Goal: Information Seeking & Learning: Find specific fact

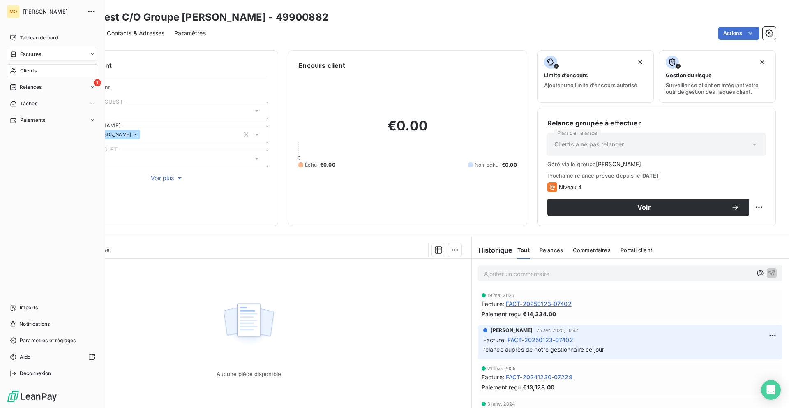
click at [18, 49] on div "Factures" at bounding box center [53, 54] width 92 height 13
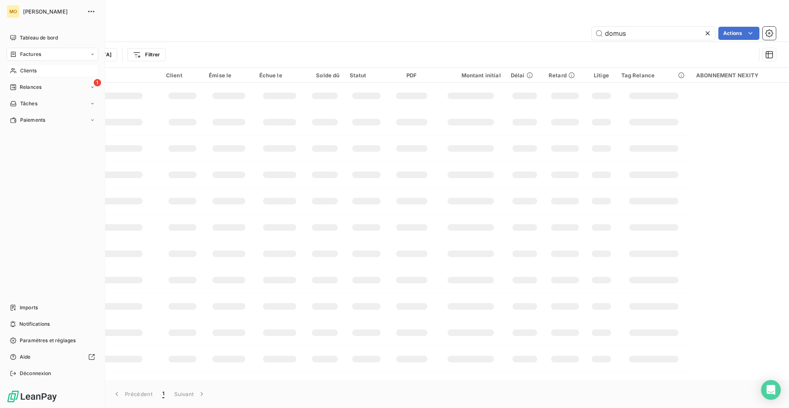
click at [17, 69] on div "Clients" at bounding box center [53, 70] width 92 height 13
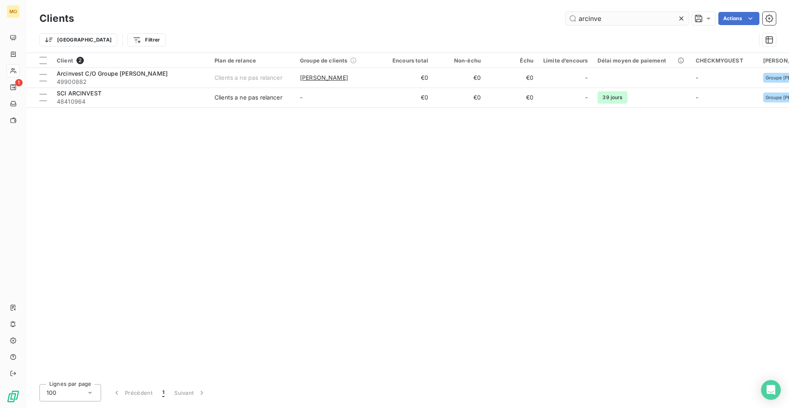
click at [585, 18] on input "arcinve" at bounding box center [627, 18] width 123 height 13
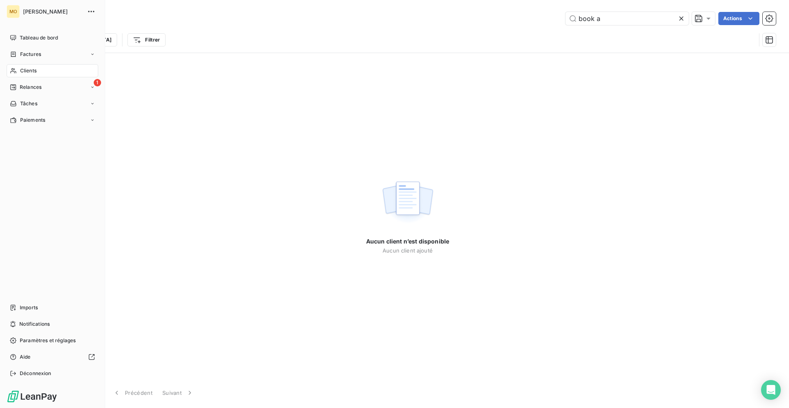
click at [12, 74] on div "Clients" at bounding box center [53, 70] width 92 height 13
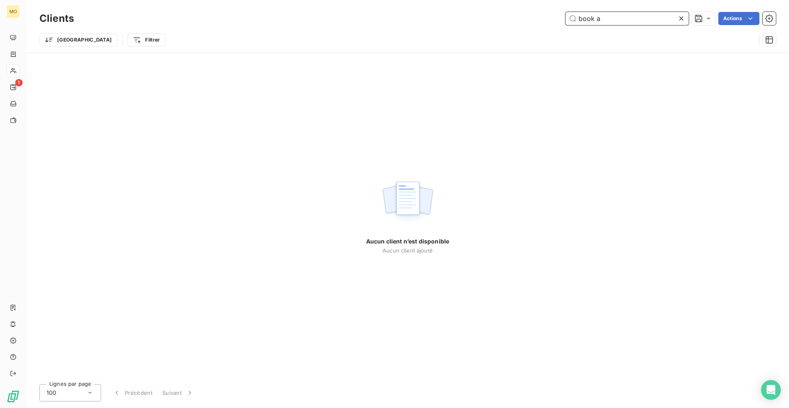
click at [617, 17] on input "book a" at bounding box center [627, 18] width 123 height 13
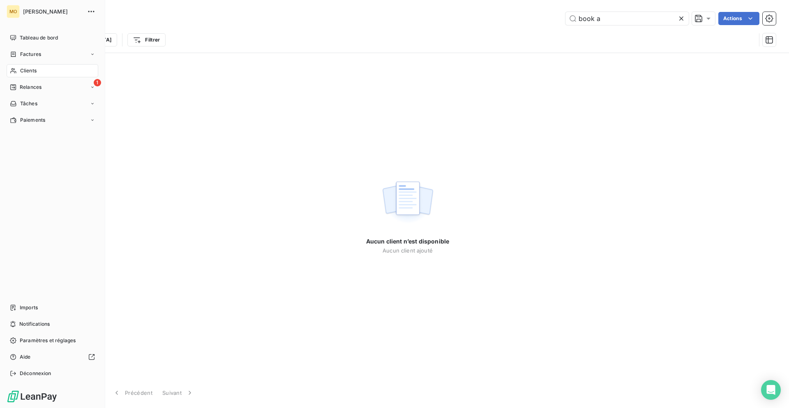
click at [21, 69] on span "Clients" at bounding box center [28, 70] width 16 height 7
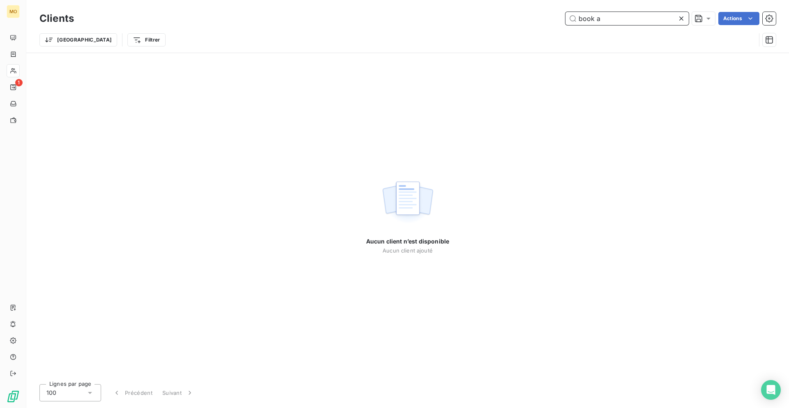
click at [600, 21] on input "book a" at bounding box center [627, 18] width 123 height 13
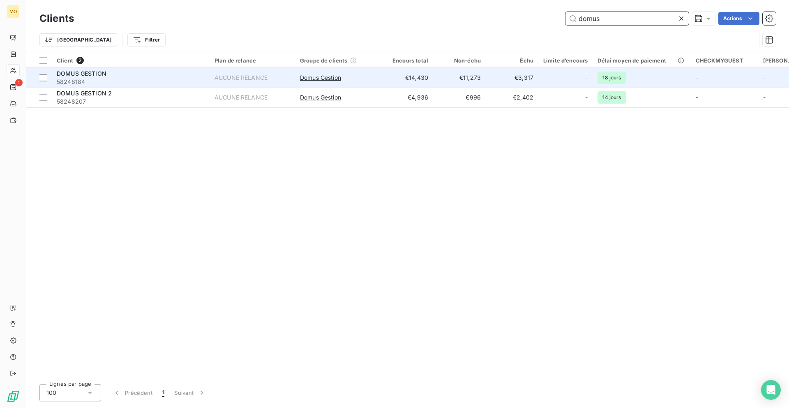
type input "domus"
click at [143, 74] on div "DOMUS GESTION" at bounding box center [131, 73] width 148 height 8
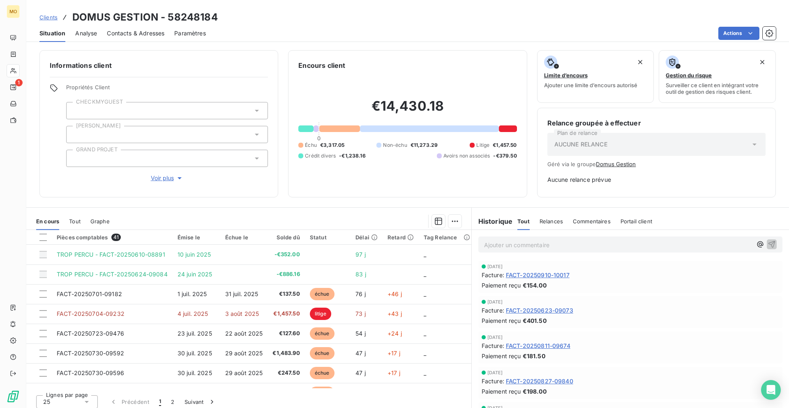
scroll to position [5, 0]
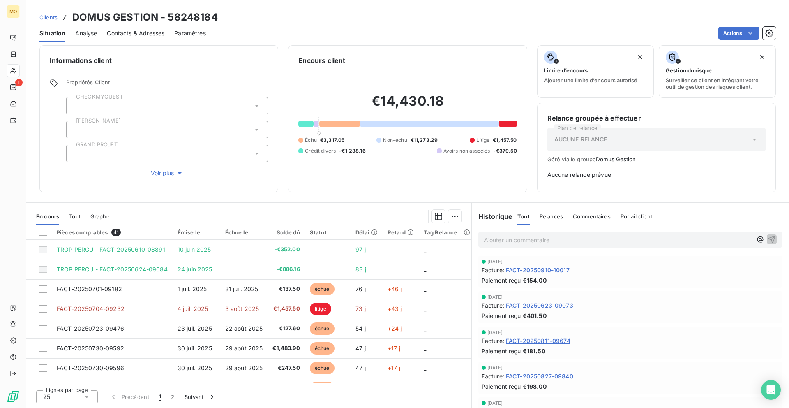
click at [139, 29] on span "Contacts & Adresses" at bounding box center [136, 33] width 58 height 8
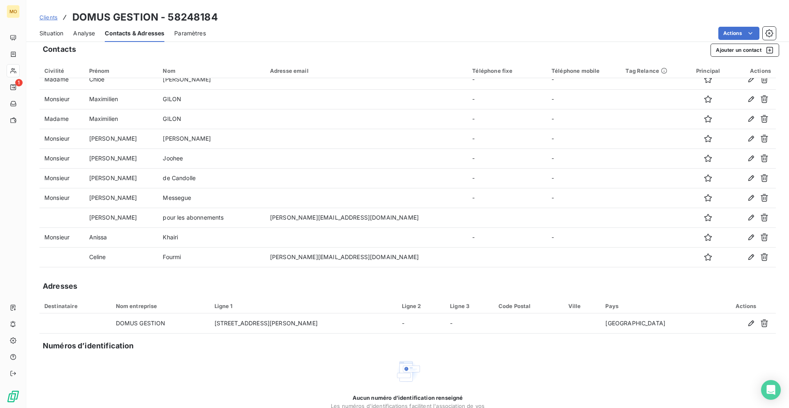
scroll to position [9, 0]
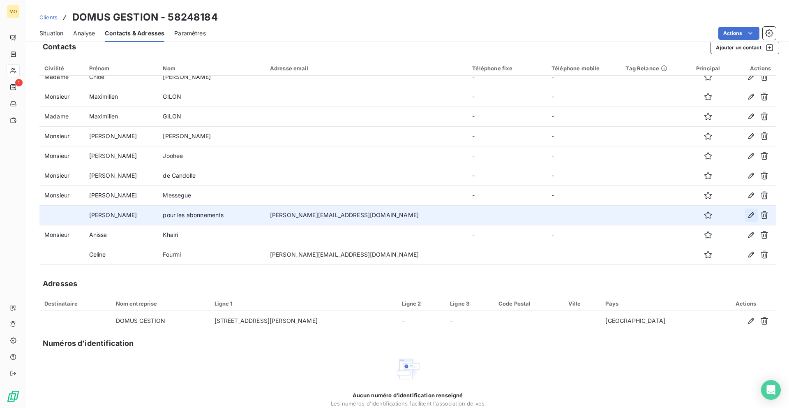
click at [751, 213] on icon "button" at bounding box center [751, 215] width 8 height 8
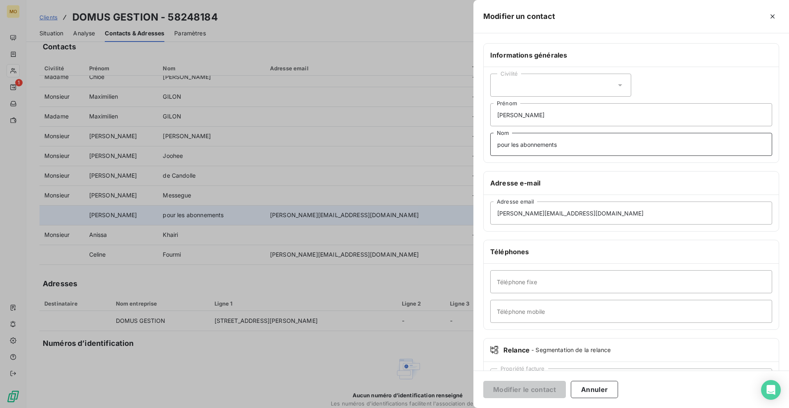
click at [499, 146] on input "pour les abonnements" at bounding box center [631, 144] width 282 height 23
type input "EN COPIE pour les abonnements"
click at [509, 388] on button "Modifier le contact" at bounding box center [524, 389] width 83 height 17
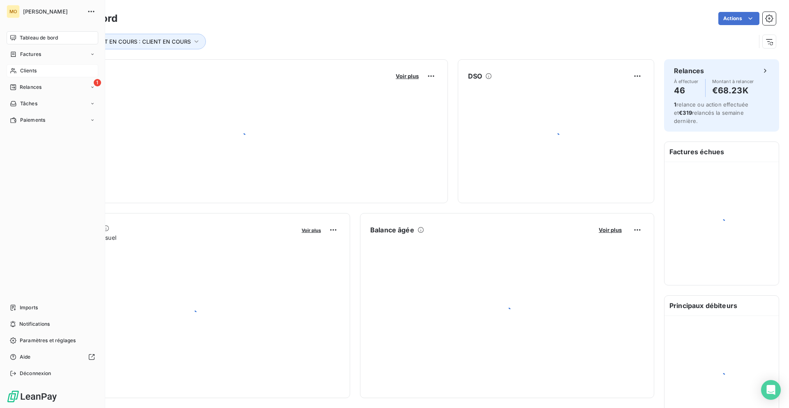
click at [24, 71] on span "Clients" at bounding box center [28, 70] width 16 height 7
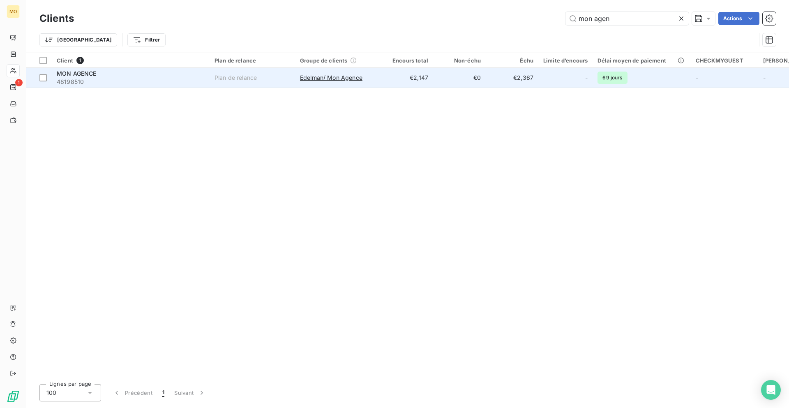
type input "mon agen"
click at [499, 68] on td "€2,367" at bounding box center [512, 78] width 53 height 20
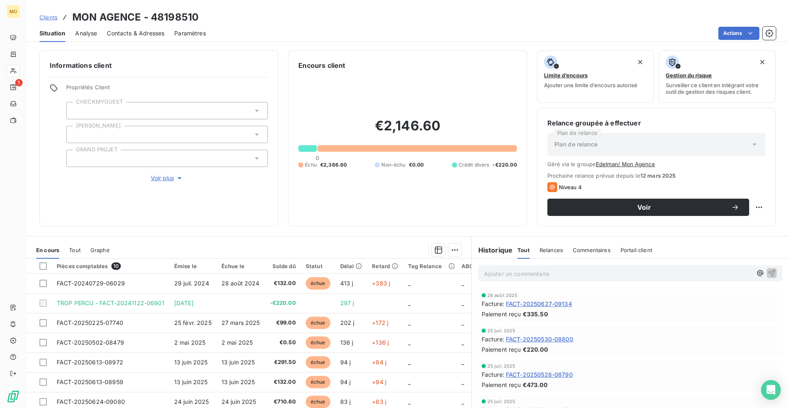
click at [155, 30] on span "Contacts & Adresses" at bounding box center [136, 33] width 58 height 8
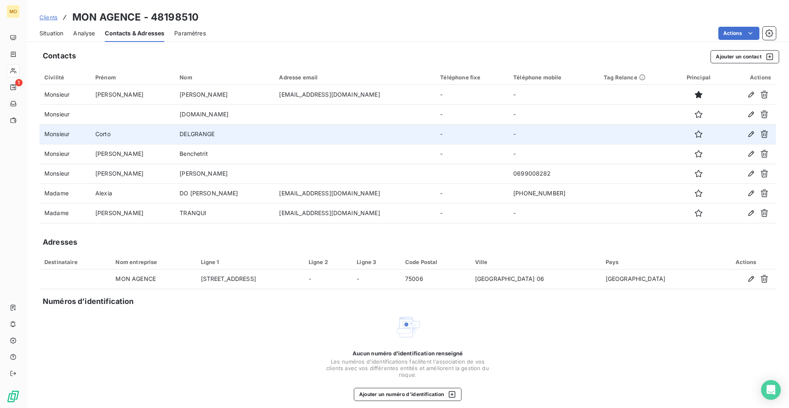
scroll to position [6, 0]
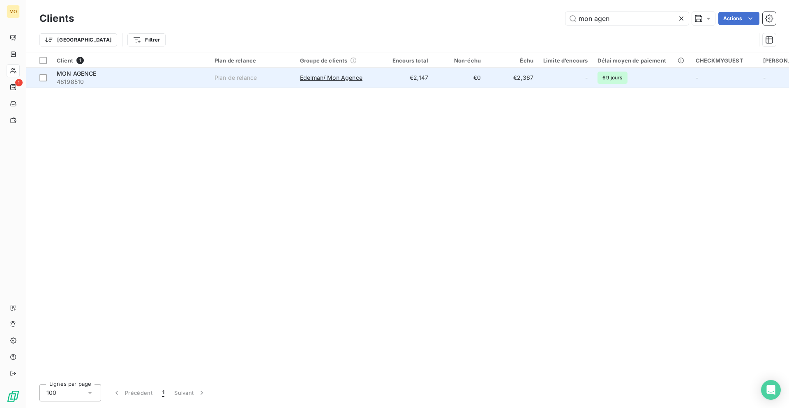
click at [371, 86] on td "Edelman/ Mon Agence" at bounding box center [338, 78] width 86 height 20
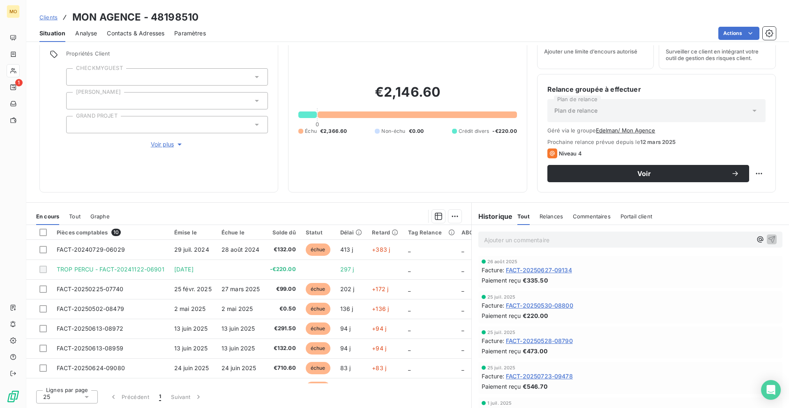
click at [128, 30] on span "Contacts & Adresses" at bounding box center [136, 33] width 58 height 8
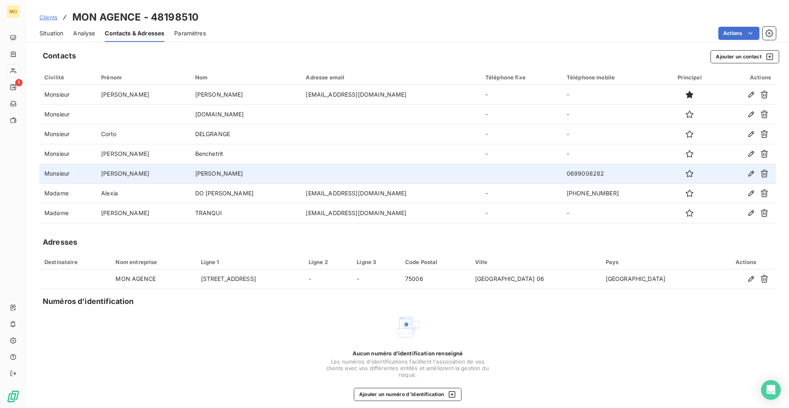
scroll to position [3, 0]
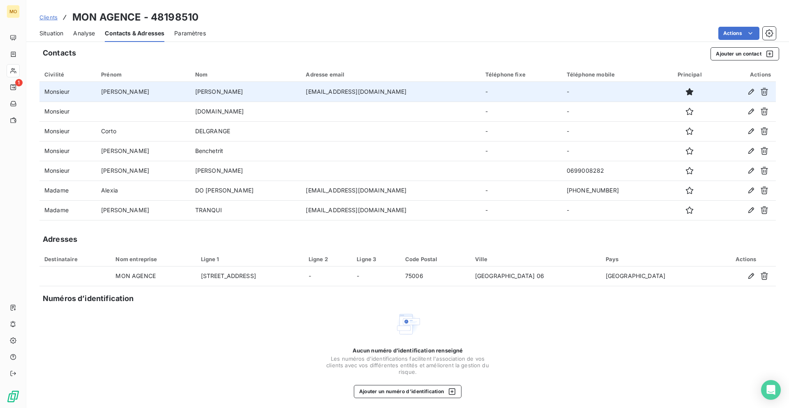
click at [308, 92] on td "gestion@mon-agence.fr" at bounding box center [390, 92] width 179 height 20
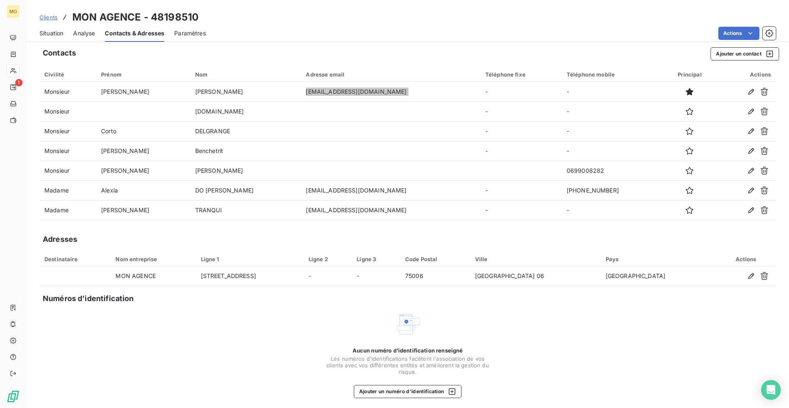
scroll to position [6, 0]
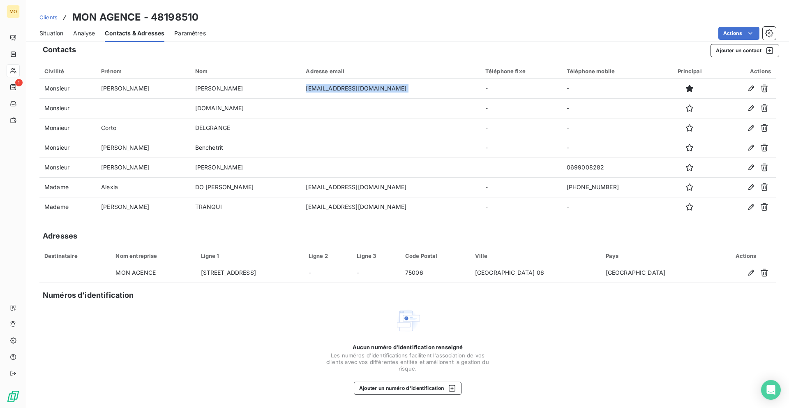
click at [48, 37] on div "Situation" at bounding box center [51, 33] width 24 height 17
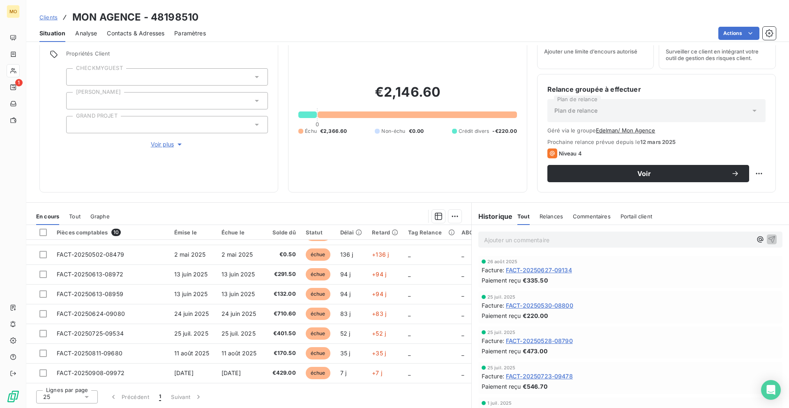
scroll to position [58, 0]
click at [156, 39] on div "Contacts & Adresses" at bounding box center [136, 33] width 58 height 17
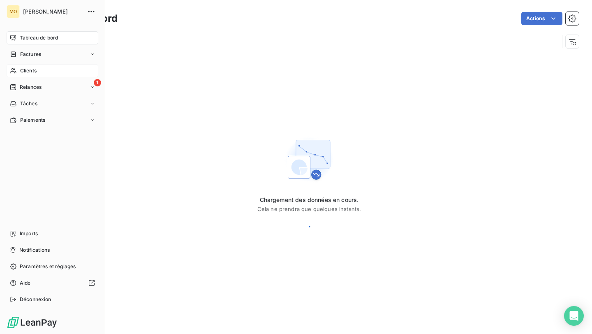
click at [42, 73] on div "Clients" at bounding box center [53, 70] width 92 height 13
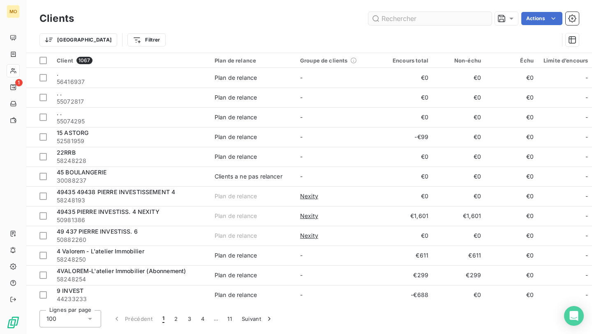
click at [388, 19] on input "text" at bounding box center [429, 18] width 123 height 13
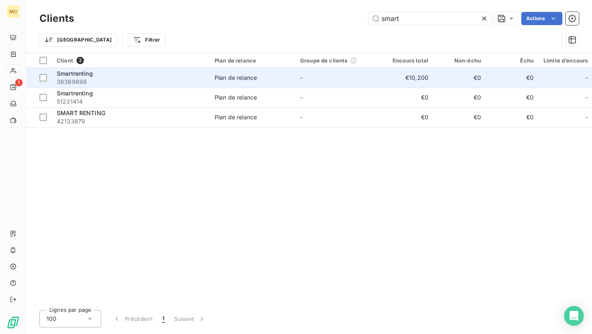
type input "smart"
click at [173, 77] on div "Smartrenting" at bounding box center [131, 73] width 148 height 8
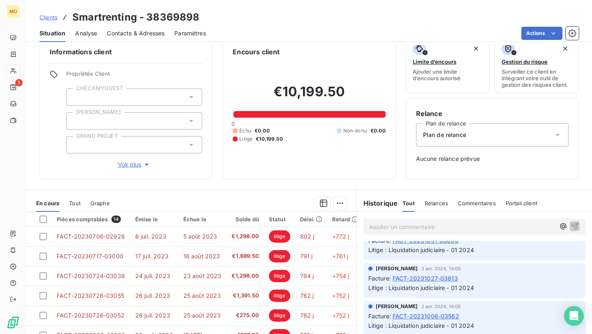
scroll to position [15, 0]
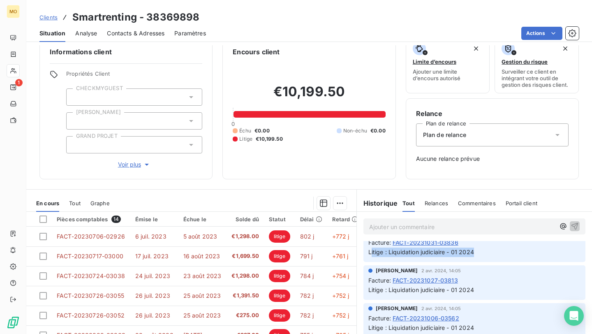
drag, startPoint x: 370, startPoint y: 251, endPoint x: 483, endPoint y: 253, distance: 113.5
click at [483, 253] on p "Litige : Liquidation judiciaire - 01 2024" at bounding box center [474, 251] width 212 height 9
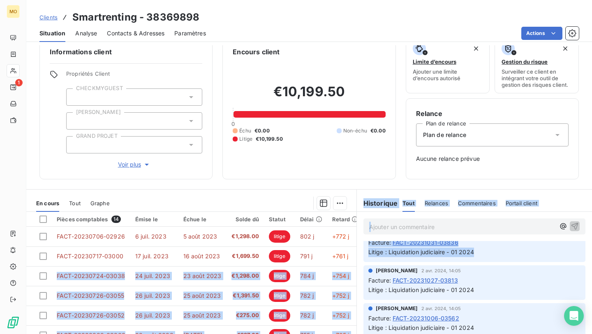
copy div "_ _ FACT-20230724-03038 24 juil. 2023 23 août 2023 €1,298.00 litige 784 j +754 …"
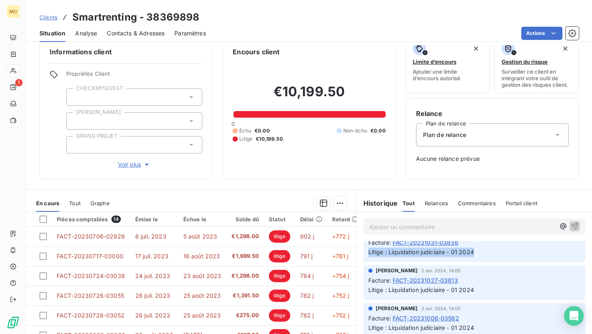
copy span "Litige : Liquidation judiciaire - 01 2024"
drag, startPoint x: 483, startPoint y: 253, endPoint x: 446, endPoint y: 284, distance: 48.5
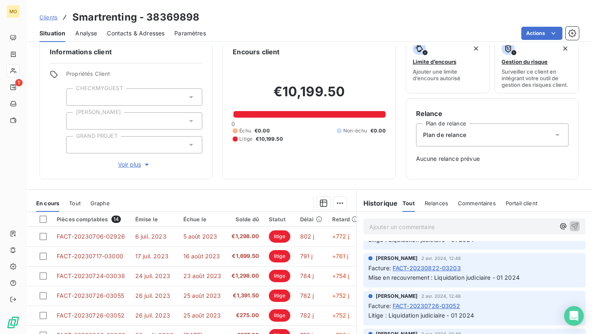
scroll to position [328, 0]
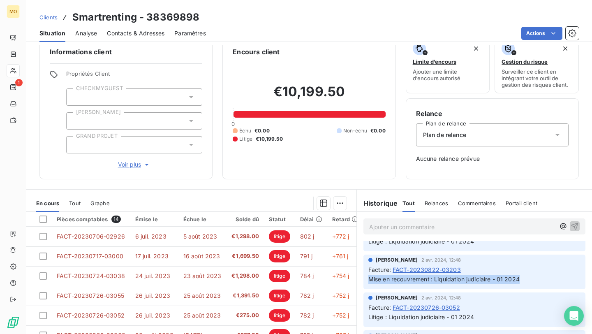
copy span "Mise en recouvrement : Liquidation judiciaire - 01 2024"
drag, startPoint x: 366, startPoint y: 280, endPoint x: 519, endPoint y: 320, distance: 158.6
click at [519, 319] on div "Aline SALEUR 2 avr. 2024, 14:05 Facture : FACT-20231031-03836 Litige : Liquidat…" at bounding box center [474, 286] width 235 height 746
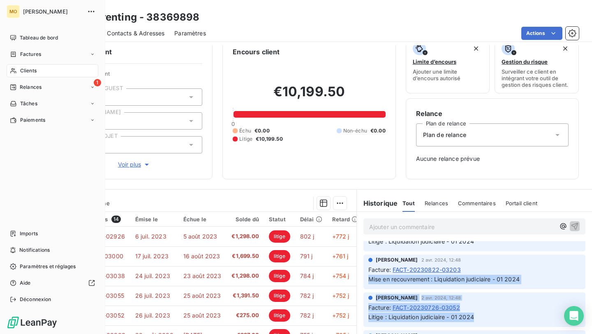
click at [23, 69] on span "Clients" at bounding box center [28, 70] width 16 height 7
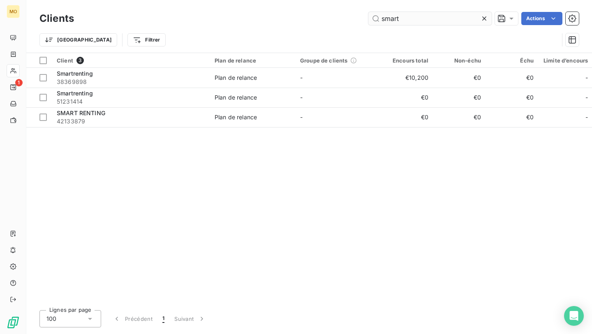
click at [402, 14] on input "smart" at bounding box center [429, 18] width 123 height 13
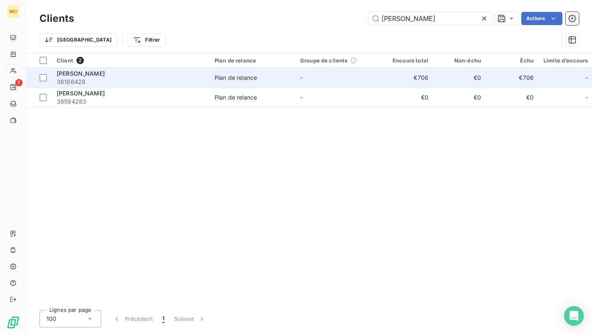
type input "foncia auber"
click at [155, 78] on span "38186428" at bounding box center [131, 82] width 148 height 8
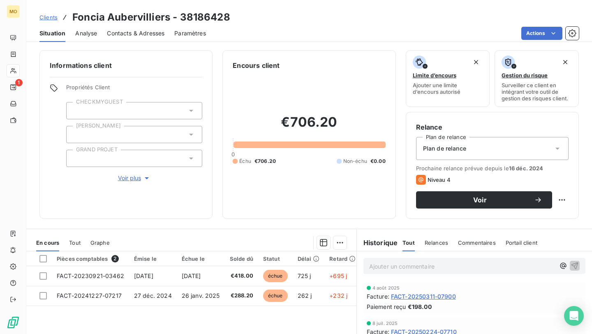
scroll to position [29, 0]
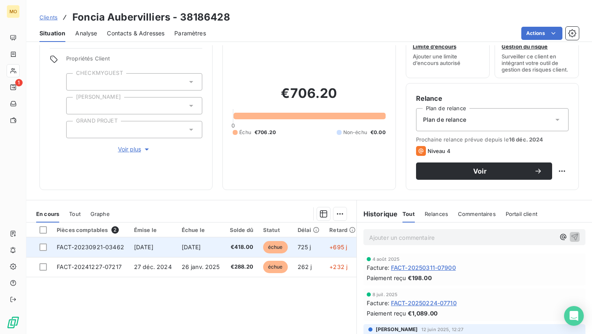
click at [201, 244] on span "21 oct. 2023" at bounding box center [191, 246] width 19 height 7
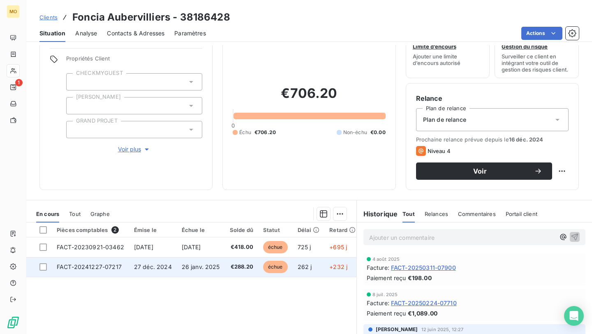
scroll to position [44, 0]
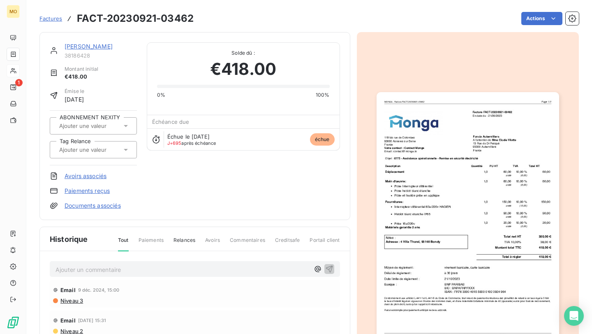
click at [234, 229] on div "Historique Tout Paiements Relances Avoirs Commentaires Creditsafe Portail clien…" at bounding box center [195, 322] width 310 height 190
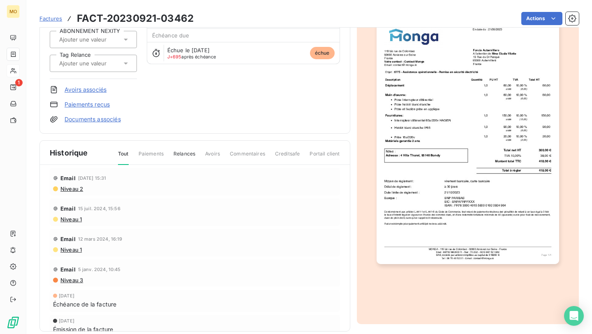
scroll to position [59, 0]
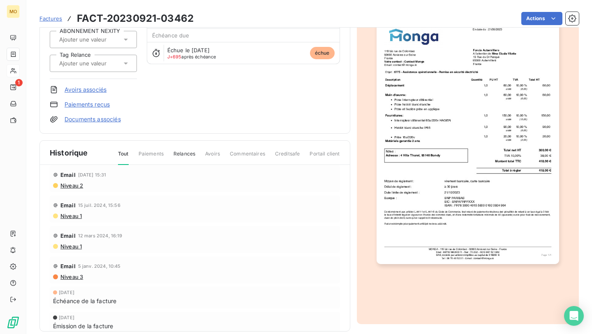
click at [420, 171] on img "button" at bounding box center [468, 135] width 183 height 258
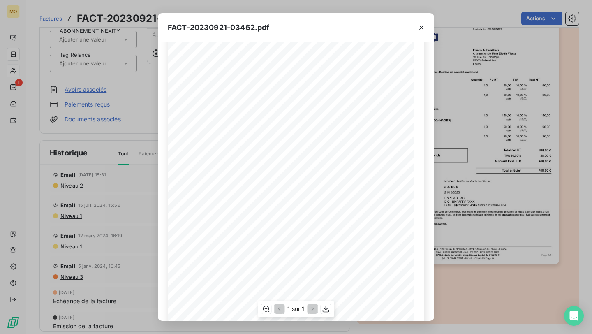
scroll to position [0, 0]
click at [421, 27] on icon "button" at bounding box center [421, 27] width 8 height 8
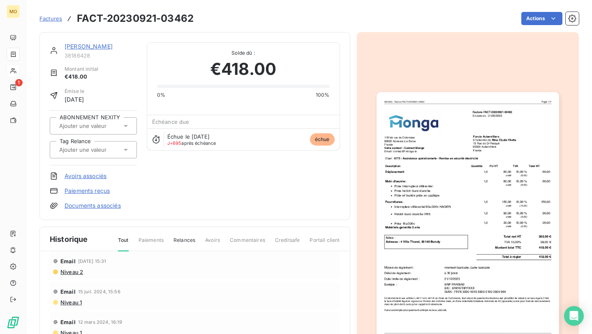
click at [99, 44] on link "[PERSON_NAME]" at bounding box center [89, 46] width 48 height 7
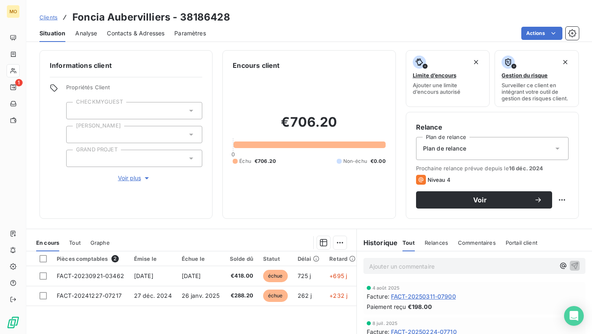
click at [98, 44] on div "Clients Foncia Aubervilliers - 38186428 Situation Analyse Contacts & Adresses P…" at bounding box center [309, 167] width 566 height 334
click at [134, 35] on span "Contacts & Adresses" at bounding box center [136, 33] width 58 height 8
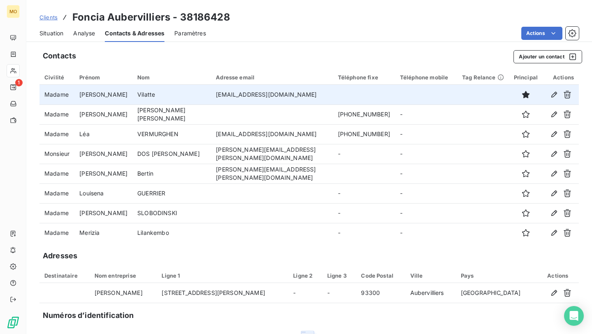
click at [220, 91] on td "elodie.vilatte@foncia.fr" at bounding box center [272, 95] width 122 height 20
copy td "elodie.vilatte@foncia.fr"
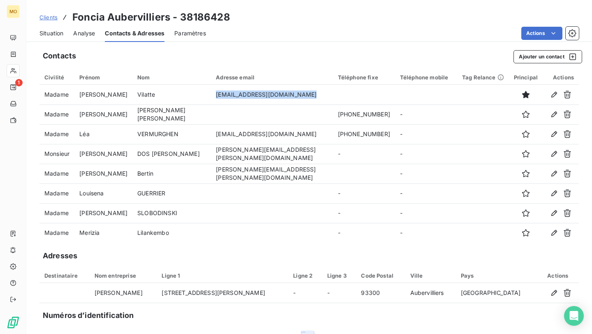
click at [50, 30] on span "Situation" at bounding box center [51, 33] width 24 height 8
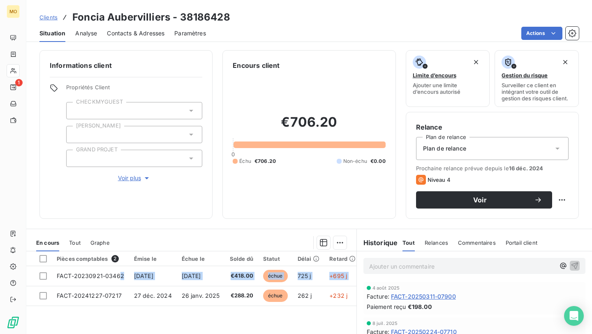
drag, startPoint x: 120, startPoint y: 274, endPoint x: 114, endPoint y: 308, distance: 34.6
click at [114, 308] on div "Pièces comptables 2 Émise le Échue le Solde dû Statut Délai Retard Tag Relance …" at bounding box center [191, 330] width 330 height 158
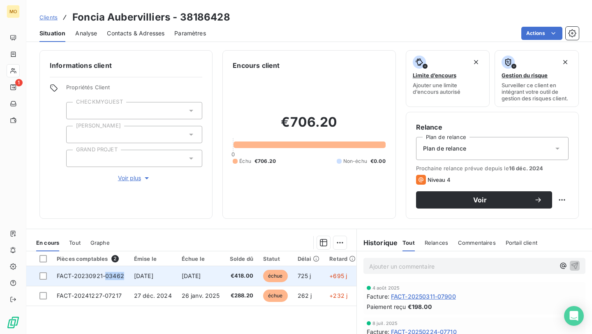
copy span "03462"
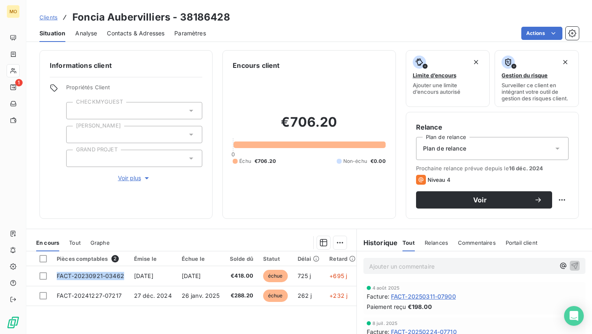
drag, startPoint x: 124, startPoint y: 273, endPoint x: 155, endPoint y: 324, distance: 60.3
click at [155, 324] on div "Pièces comptables 2 Émise le Échue le Solde dû Statut Délai Retard Tag Relance …" at bounding box center [191, 330] width 330 height 158
click at [42, 15] on span "Clients" at bounding box center [48, 17] width 18 height 7
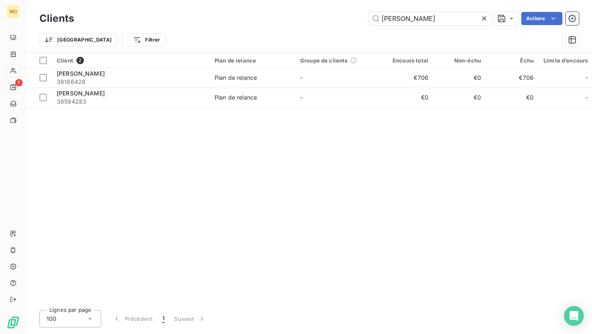
click at [44, 18] on h3 "Clients" at bounding box center [56, 18] width 35 height 15
click at [394, 17] on input "foncia auber" at bounding box center [429, 18] width 123 height 13
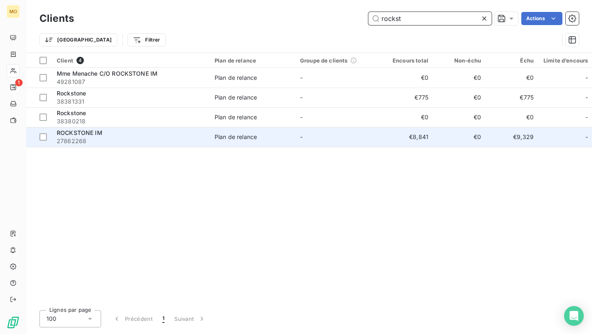
type input "rockst"
click at [163, 141] on span "27862268" at bounding box center [131, 141] width 148 height 8
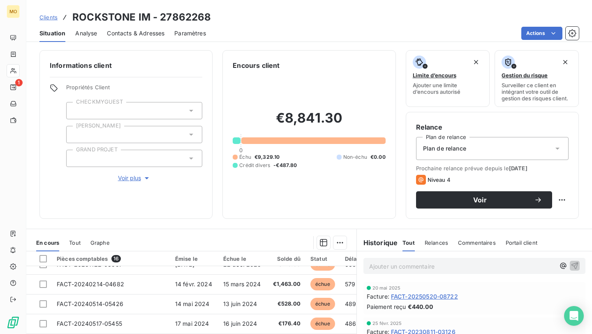
scroll to position [51, 0]
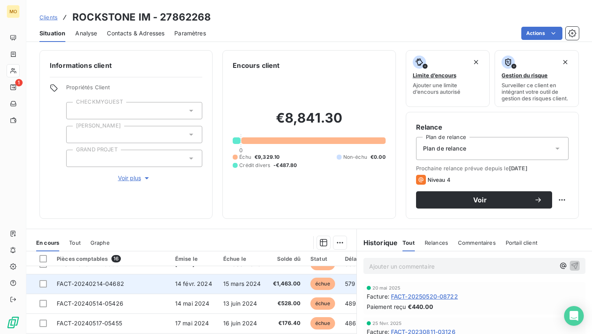
click at [165, 289] on td "FACT-20240214-04682" at bounding box center [111, 284] width 118 height 20
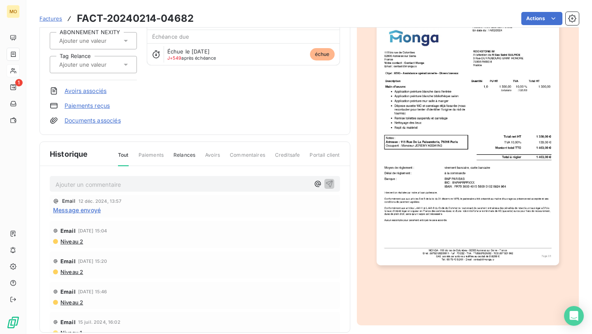
scroll to position [97, 0]
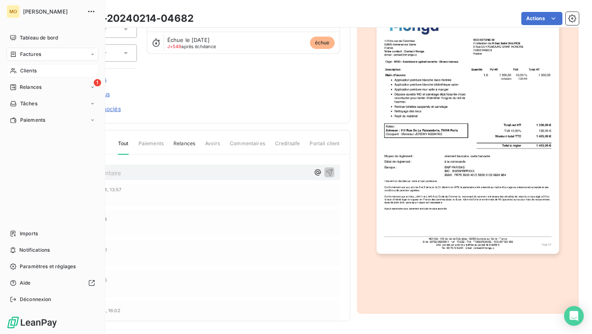
click at [16, 69] on icon at bounding box center [13, 70] width 7 height 7
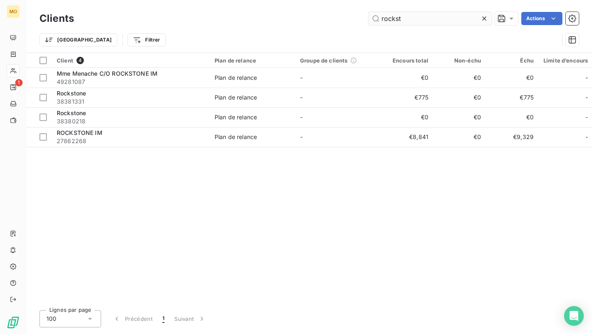
click at [403, 19] on input "rockst" at bounding box center [429, 18] width 123 height 13
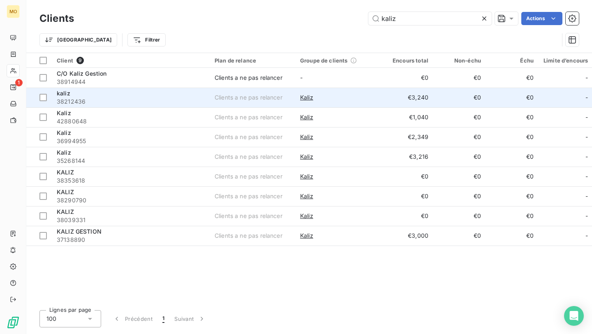
type input "kaliz"
click at [135, 99] on span "38212436" at bounding box center [131, 101] width 148 height 8
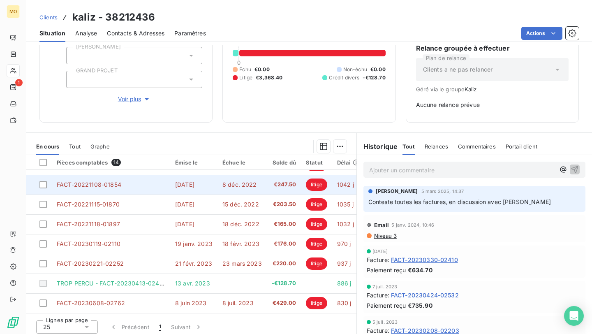
scroll to position [83, 0]
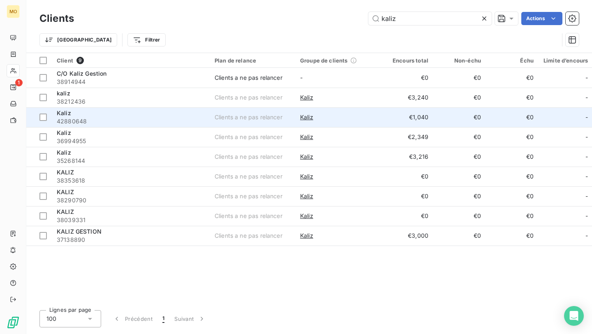
click at [172, 115] on div "Kaliz" at bounding box center [131, 113] width 148 height 8
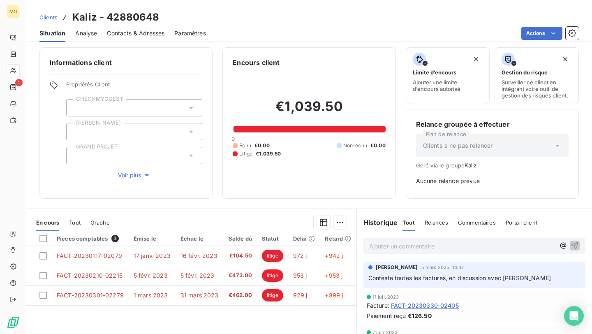
scroll to position [5, 0]
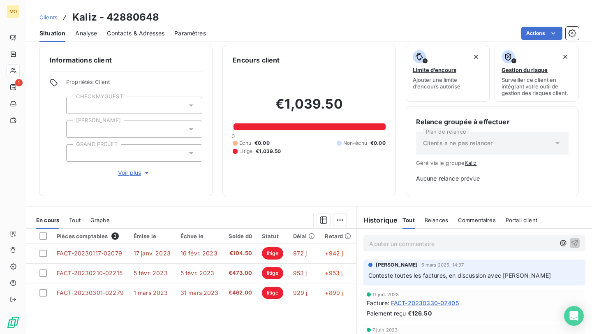
click at [467, 270] on div "Conteste toutes les factures, en discussion avec Kevin" at bounding box center [474, 275] width 212 height 10
click at [465, 273] on span "Conteste toutes les factures, en discussion avec Kevin" at bounding box center [459, 275] width 183 height 7
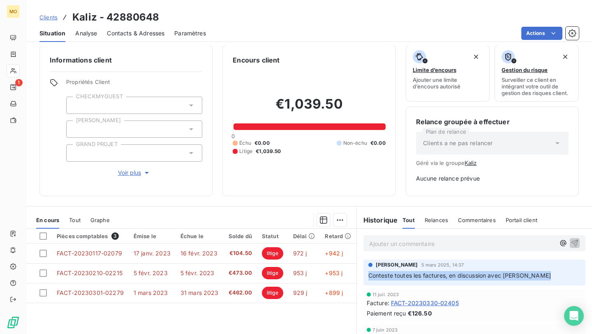
click at [465, 273] on span "Conteste toutes les factures, en discussion avec Kevin" at bounding box center [459, 275] width 183 height 7
copy div "Conteste toutes les factures, en discussion avec Kevin"
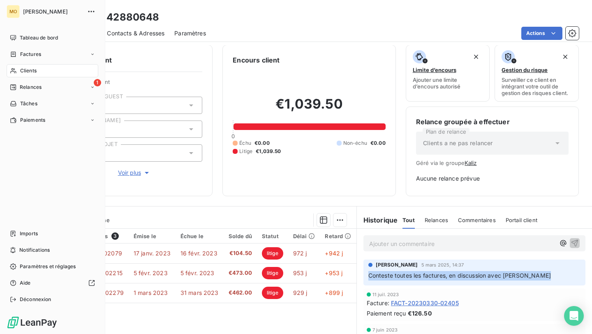
click at [17, 69] on div "Clients" at bounding box center [53, 70] width 92 height 13
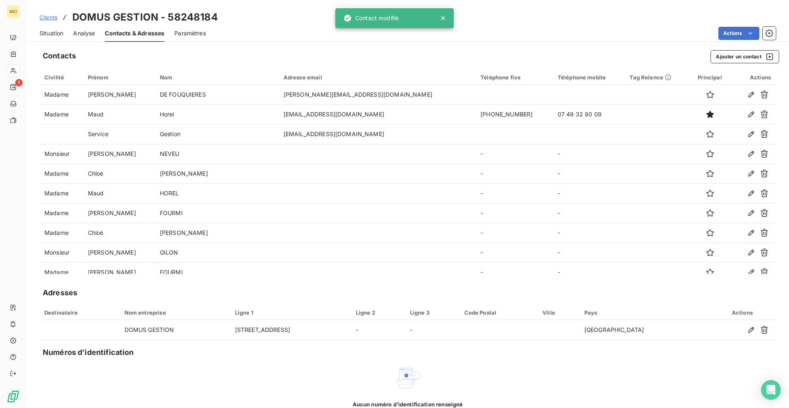
scroll to position [324, 0]
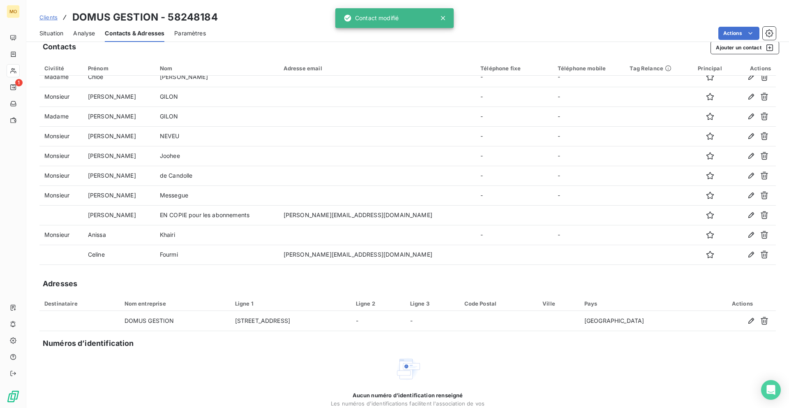
click at [44, 21] on link "Clients" at bounding box center [48, 17] width 18 height 8
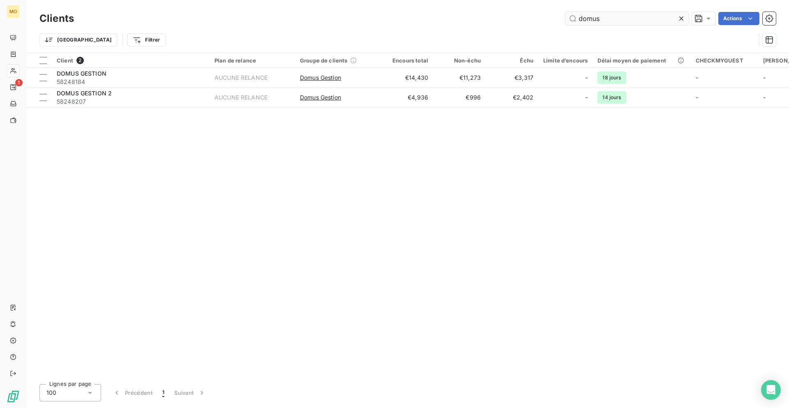
click at [630, 15] on input "domus" at bounding box center [627, 18] width 123 height 13
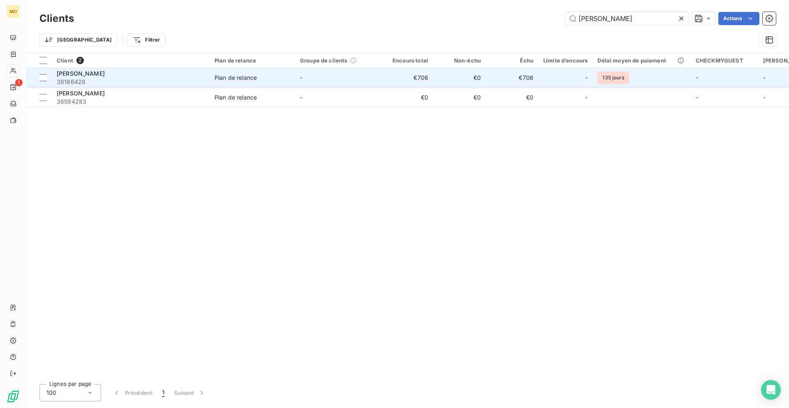
type input "foncia auber"
click at [145, 81] on span "38186428" at bounding box center [131, 82] width 148 height 8
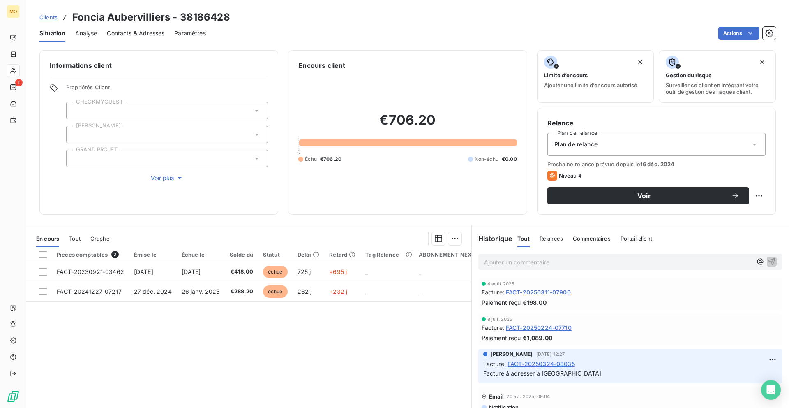
scroll to position [22, 0]
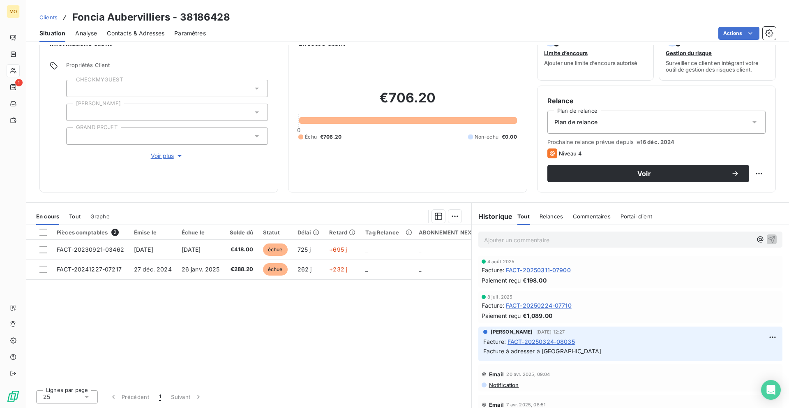
click at [46, 17] on span "Clients" at bounding box center [48, 17] width 18 height 7
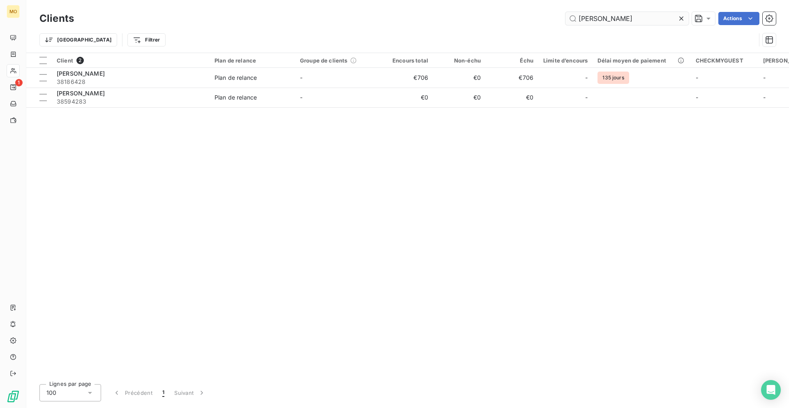
click at [607, 14] on input "foncia auber" at bounding box center [627, 18] width 123 height 13
click at [608, 19] on input "foncia auber" at bounding box center [627, 18] width 123 height 13
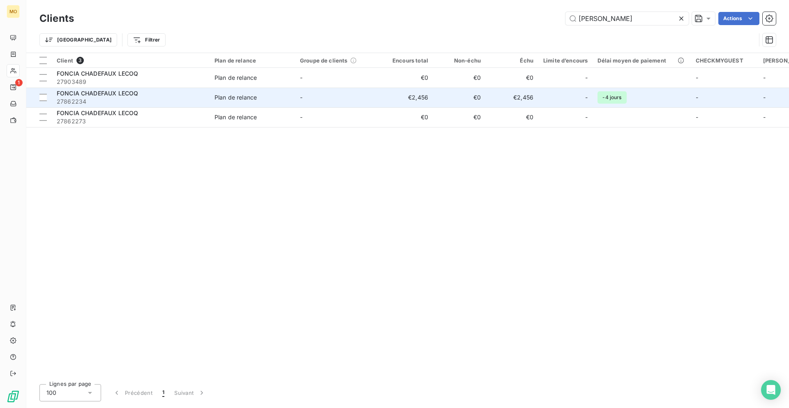
type input "foncia chade"
click at [200, 92] on div "FONCIA CHADEFAUX LECOQ" at bounding box center [131, 93] width 148 height 8
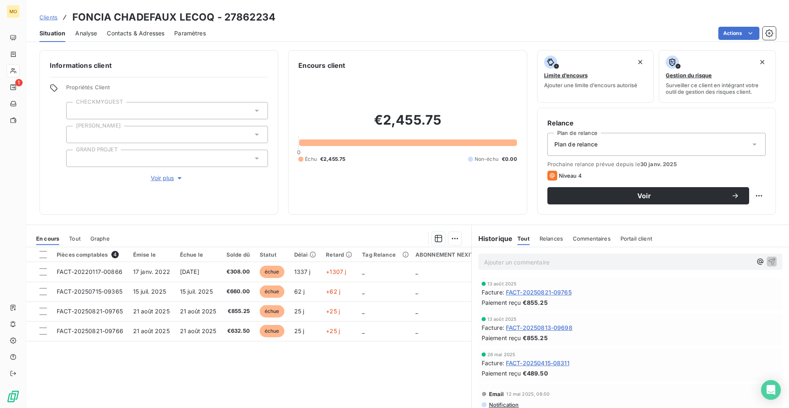
scroll to position [22, 0]
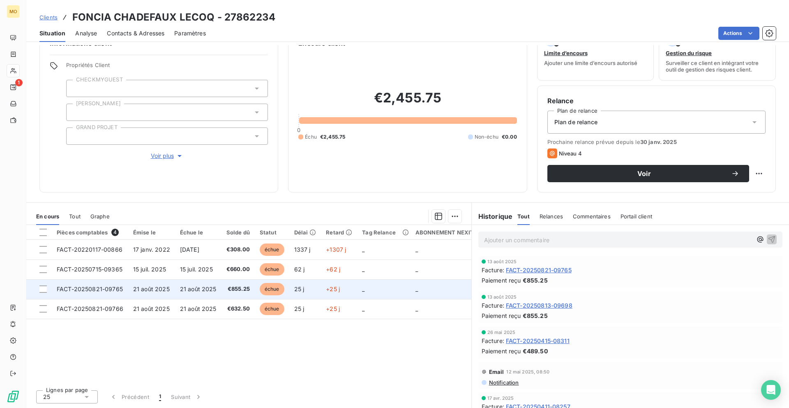
click at [195, 289] on span "21 août 2025" at bounding box center [198, 288] width 37 height 7
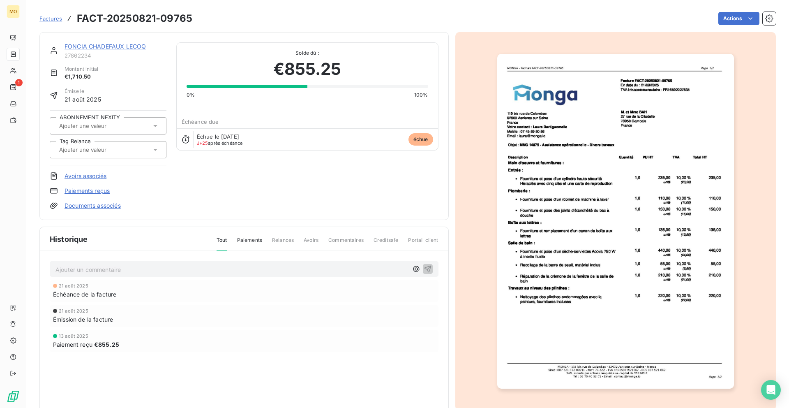
click at [173, 17] on h3 "FACT-20250821-09765" at bounding box center [135, 18] width 116 height 15
copy h3 "09765"
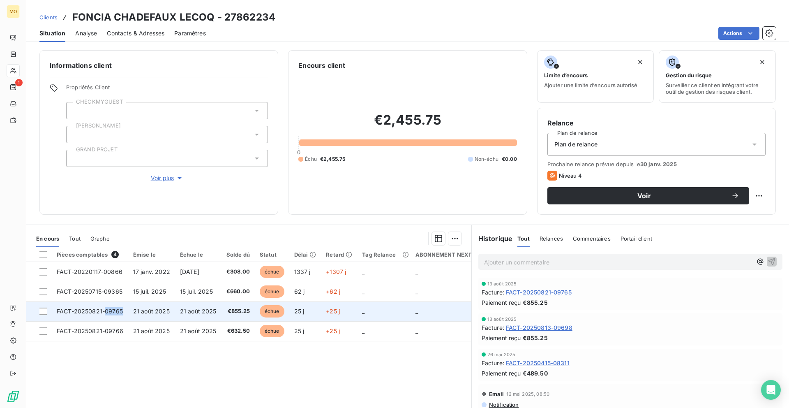
copy span "09765"
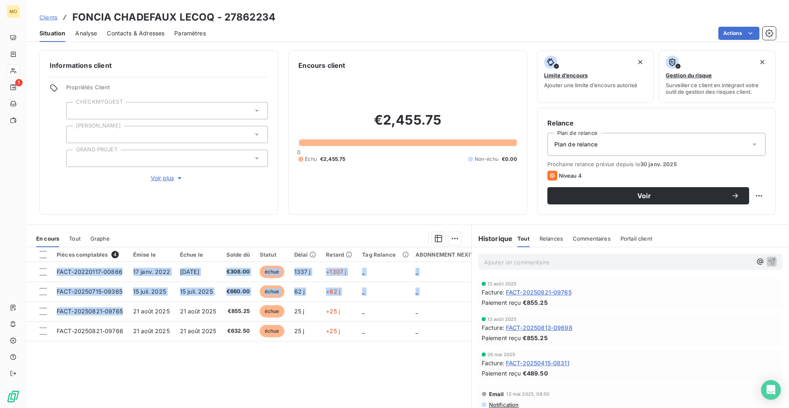
drag, startPoint x: 123, startPoint y: 311, endPoint x: 108, endPoint y: 366, distance: 57.1
click at [108, 366] on div "Pièces comptables 4 Émise le Échue le Solde dû Statut Délai Retard Tag Relance …" at bounding box center [248, 326] width 445 height 158
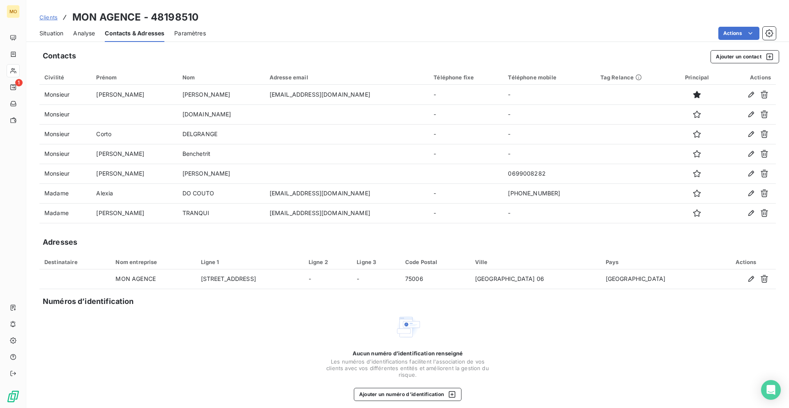
click at [53, 37] on div "Situation" at bounding box center [51, 33] width 24 height 17
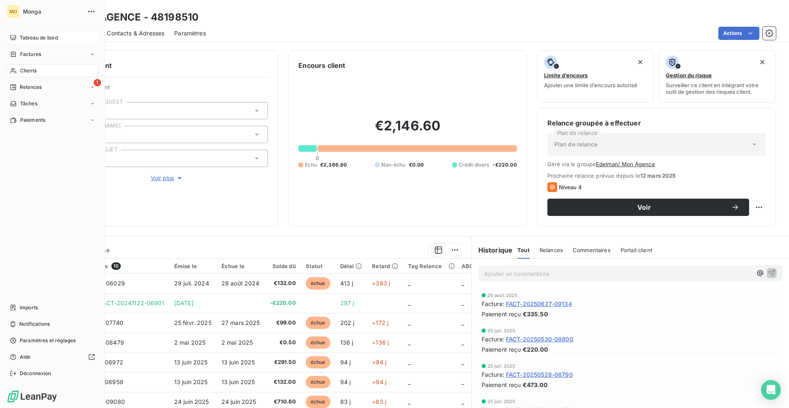
click at [14, 42] on div "Tableau de bord" at bounding box center [53, 37] width 92 height 13
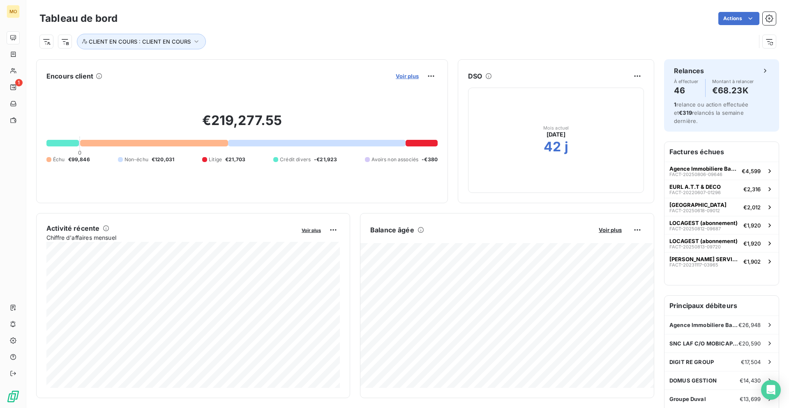
click at [397, 76] on span "Voir plus" at bounding box center [407, 76] width 23 height 7
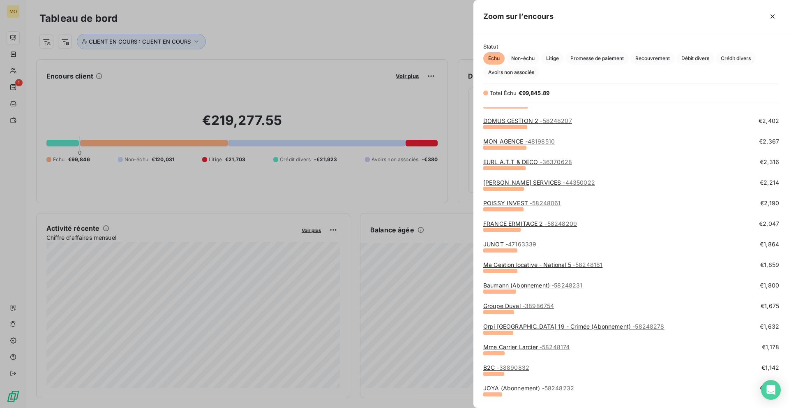
scroll to position [224, 0]
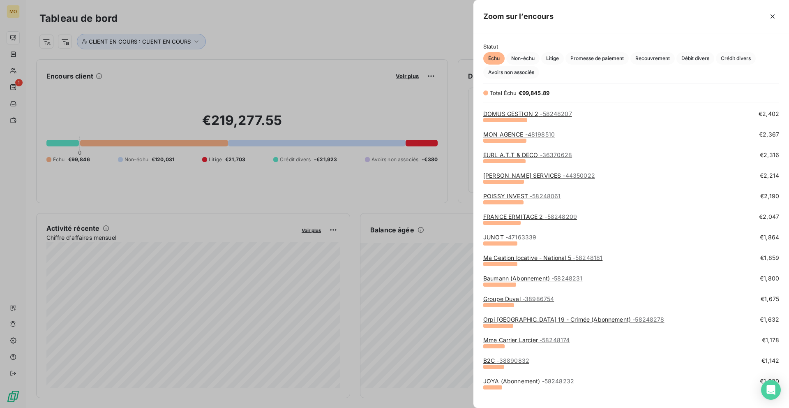
click at [546, 280] on link "Baumann (Abonnement) - 58248231" at bounding box center [532, 278] width 99 height 7
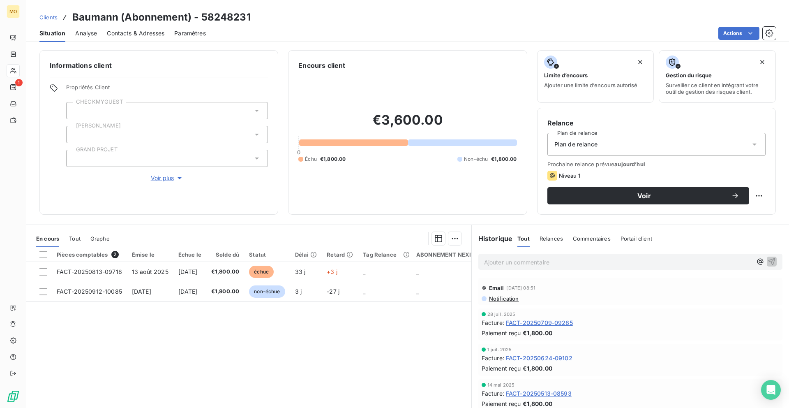
click at [141, 39] on div "Contacts & Adresses" at bounding box center [136, 33] width 58 height 17
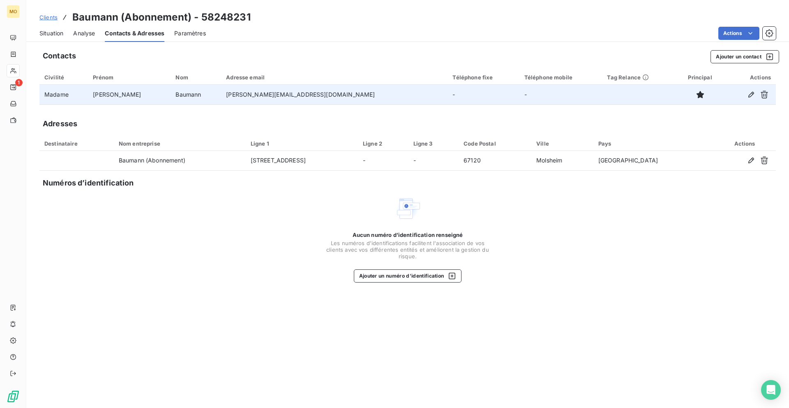
click at [240, 97] on td "[PERSON_NAME][EMAIL_ADDRESS][DOMAIN_NAME]" at bounding box center [334, 95] width 227 height 20
click at [240, 96] on td "[PERSON_NAME][EMAIL_ADDRESS][DOMAIN_NAME]" at bounding box center [334, 95] width 227 height 20
copy td "[PERSON_NAME][EMAIL_ADDRESS][DOMAIN_NAME]"
